Goal: Information Seeking & Learning: Learn about a topic

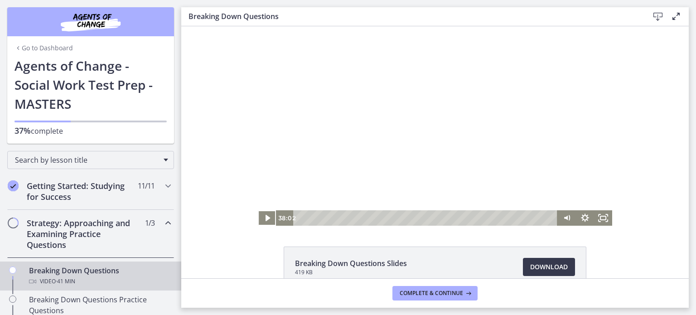
scroll to position [272, 0]
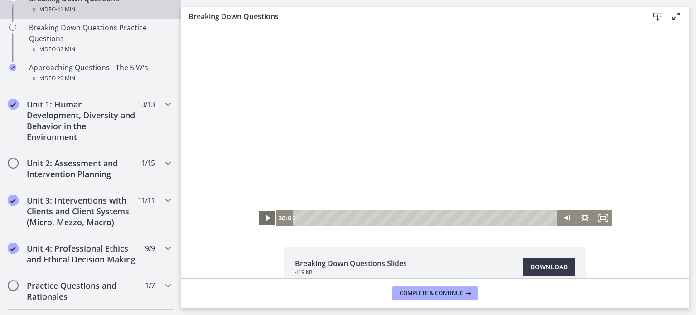
click at [259, 219] on icon "Play Video" at bounding box center [267, 217] width 18 height 15
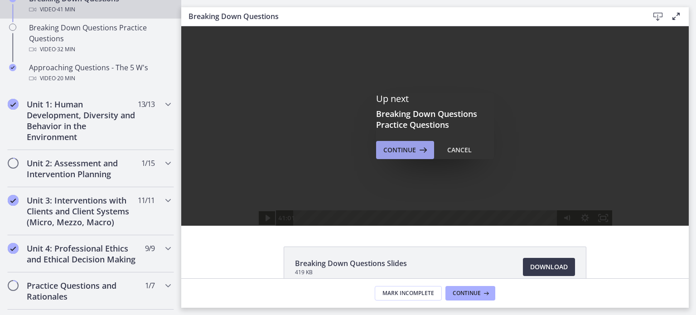
click at [405, 143] on button "Continue" at bounding box center [405, 150] width 58 height 18
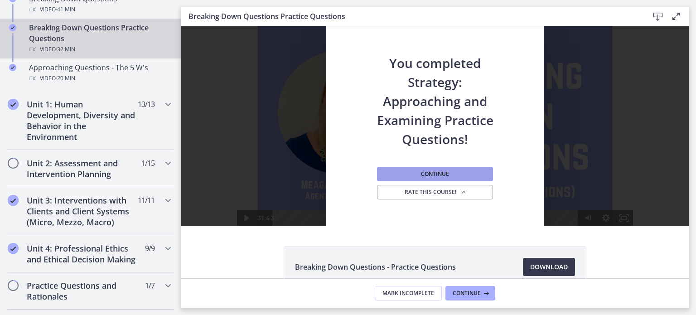
click at [441, 175] on span "Continue" at bounding box center [435, 173] width 28 height 7
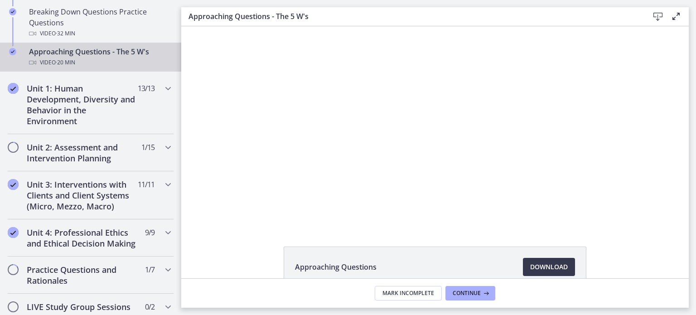
scroll to position [272, 0]
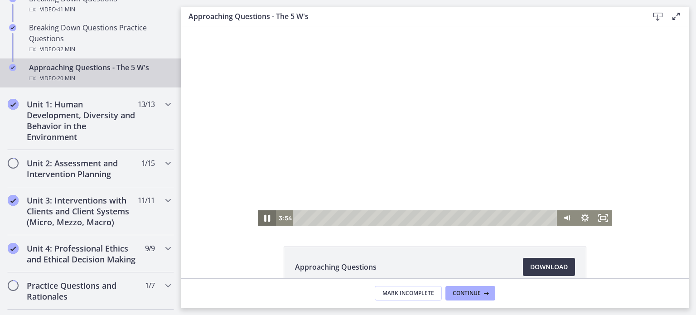
click at [261, 221] on icon "Pause" at bounding box center [267, 218] width 22 height 19
click at [262, 224] on icon "Play Video" at bounding box center [267, 217] width 18 height 15
click at [583, 217] on icon "Show settings menu" at bounding box center [585, 217] width 18 height 15
click at [583, 217] on icon "Hide settings menu" at bounding box center [585, 217] width 8 height 8
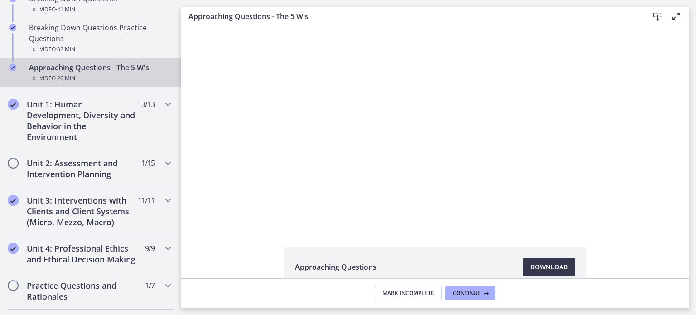
click at [638, 216] on div "Click for sound @keyframes VOLUME_SMALL_WAVE_FLASH { 0% { opacity: 0; } 33% { o…" at bounding box center [434, 125] width 507 height 199
click at [460, 293] on span "Continue" at bounding box center [466, 292] width 28 height 7
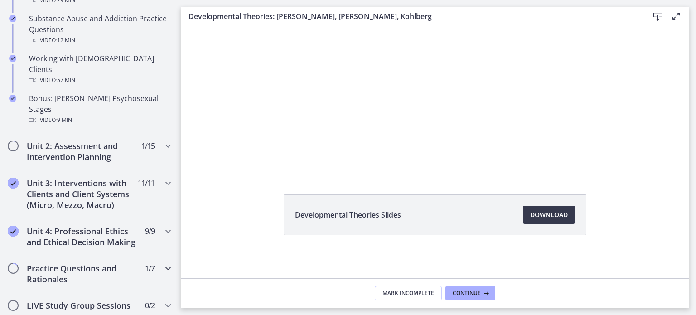
scroll to position [697, 0]
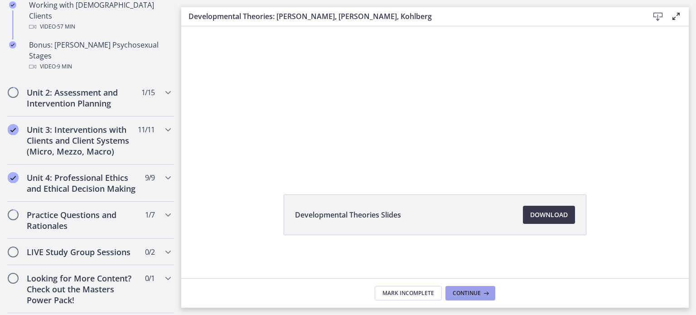
click at [460, 292] on span "Continue" at bounding box center [466, 292] width 28 height 7
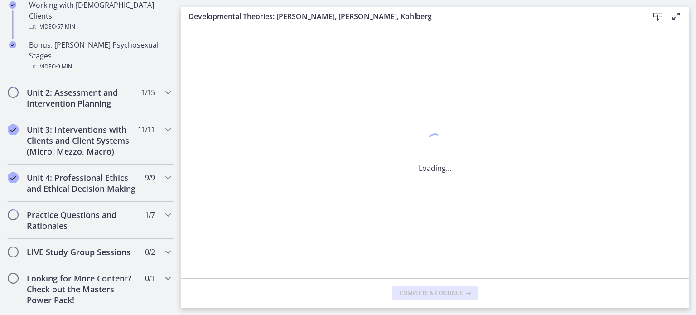
scroll to position [0, 0]
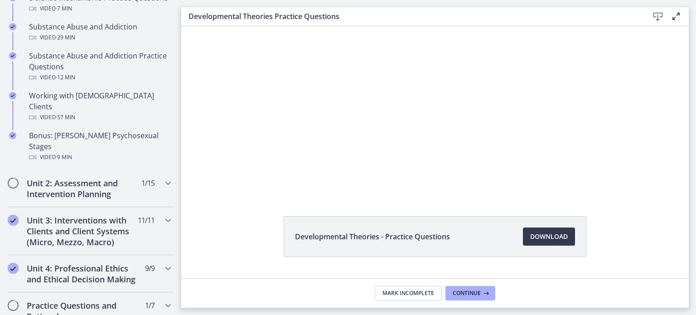
scroll to position [52, 0]
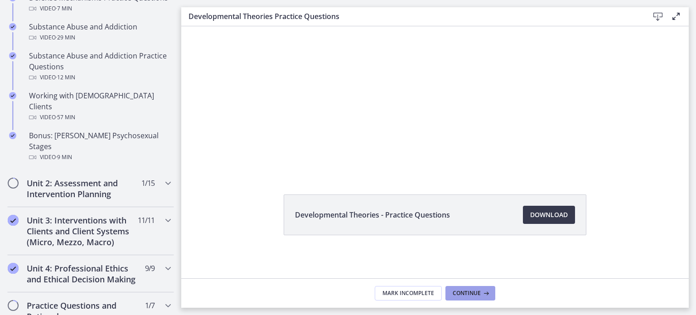
click at [465, 289] on span "Continue" at bounding box center [466, 292] width 28 height 7
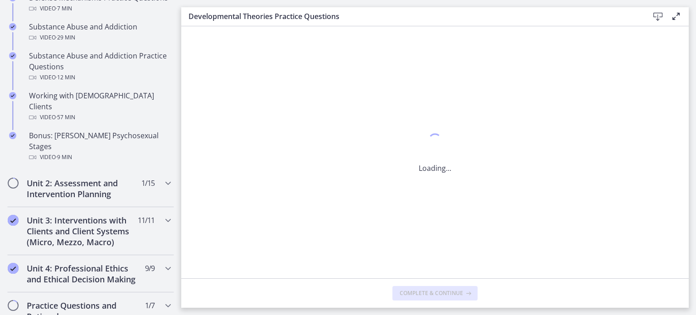
scroll to position [0, 0]
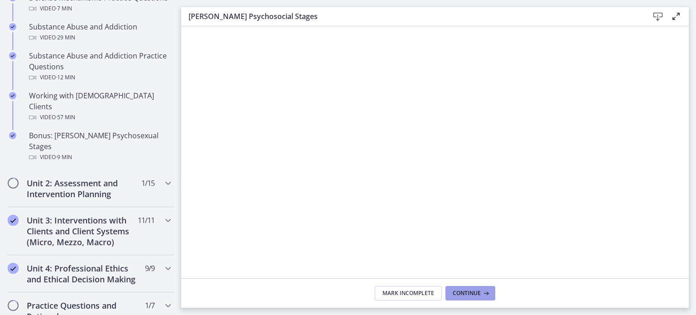
click at [456, 294] on span "Continue" at bounding box center [466, 292] width 28 height 7
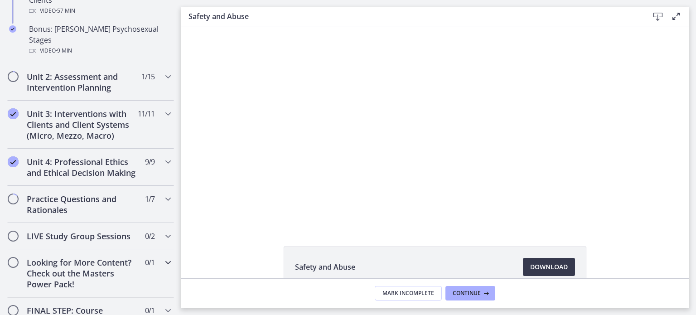
scroll to position [561, 0]
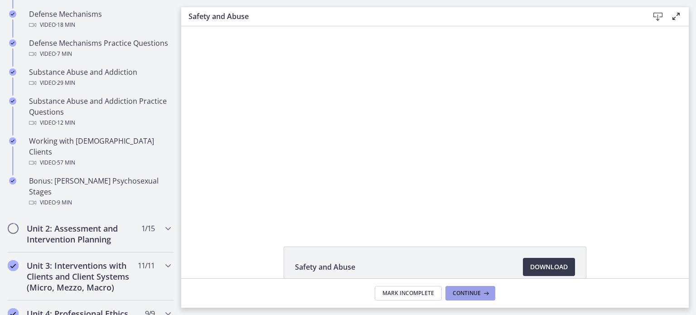
click at [468, 289] on span "Continue" at bounding box center [466, 292] width 28 height 7
click at [472, 293] on span "Continue" at bounding box center [466, 292] width 28 height 7
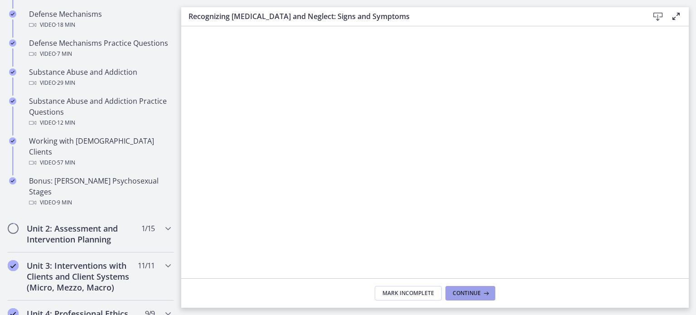
click at [465, 293] on span "Continue" at bounding box center [466, 292] width 28 height 7
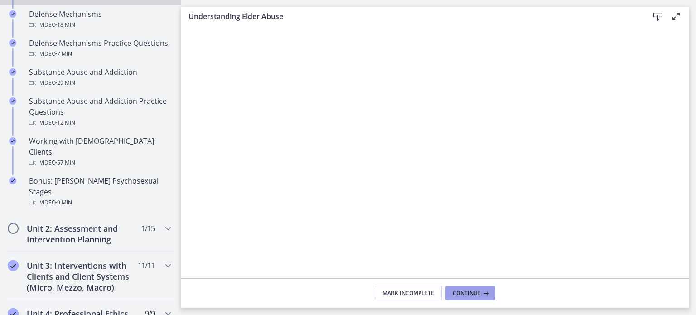
click at [465, 293] on span "Continue" at bounding box center [466, 292] width 28 height 7
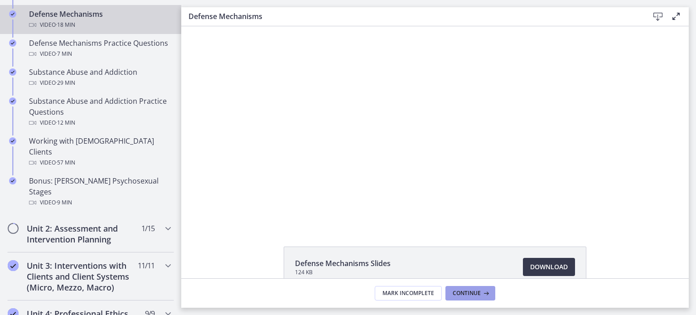
click at [465, 293] on span "Continue" at bounding box center [466, 292] width 28 height 7
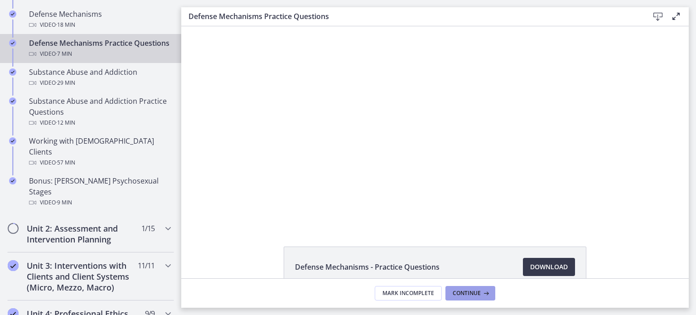
click at [465, 293] on span "Continue" at bounding box center [466, 292] width 28 height 7
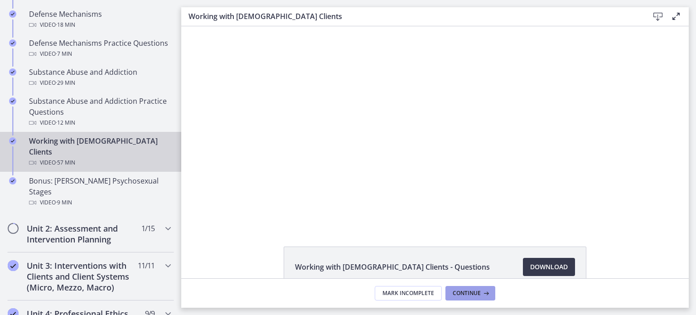
click at [465, 293] on span "Continue" at bounding box center [466, 292] width 28 height 7
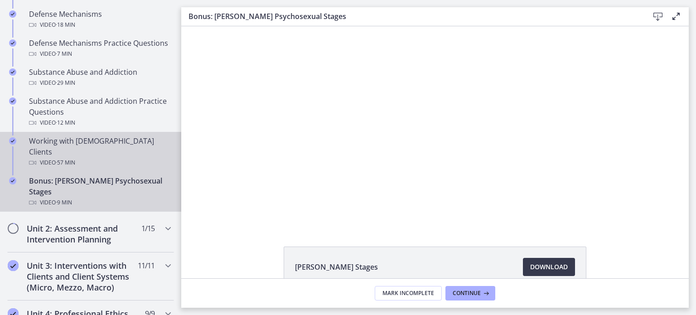
click at [60, 157] on span "· 57 min" at bounding box center [65, 162] width 19 height 11
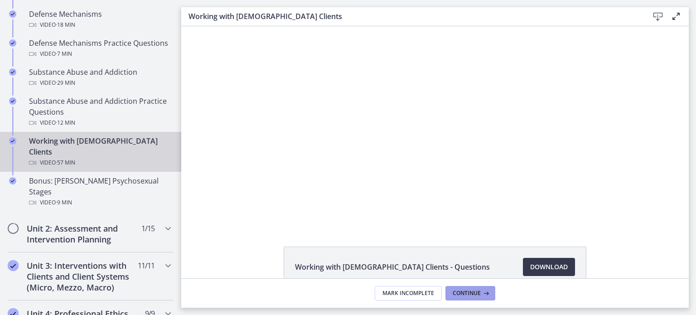
click at [465, 295] on span "Continue" at bounding box center [466, 292] width 28 height 7
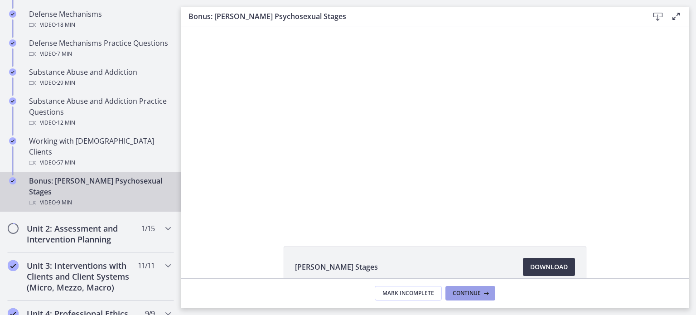
click at [474, 289] on span "Continue" at bounding box center [466, 292] width 28 height 7
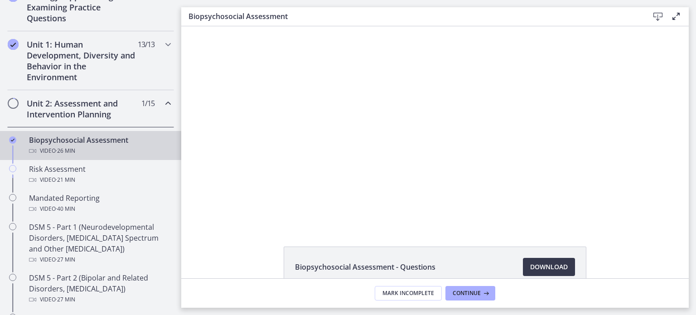
scroll to position [272, 0]
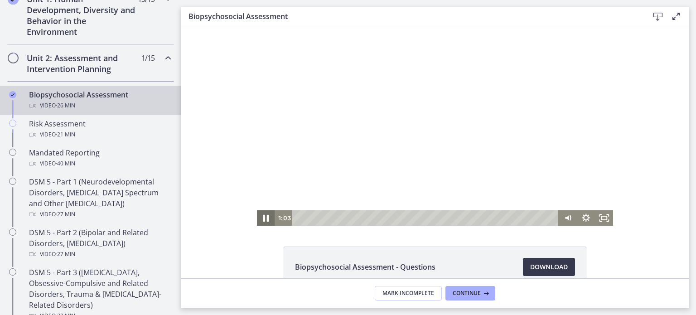
click at [260, 221] on icon "Pause" at bounding box center [266, 218] width 22 height 19
